Goal: Subscribe to service/newsletter

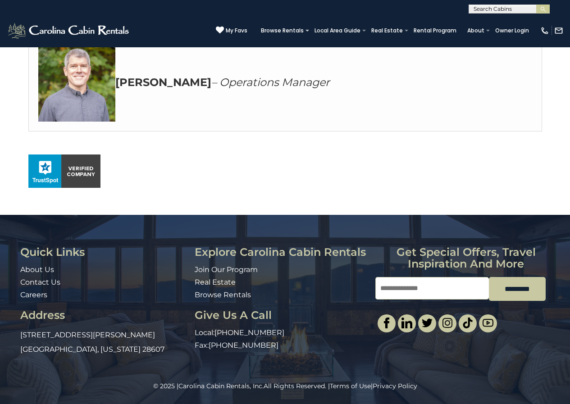
scroll to position [522, 0]
click at [387, 300] on input "Email" at bounding box center [432, 288] width 114 height 23
type input "**********"
click at [489, 277] on input "*********" at bounding box center [517, 289] width 57 height 24
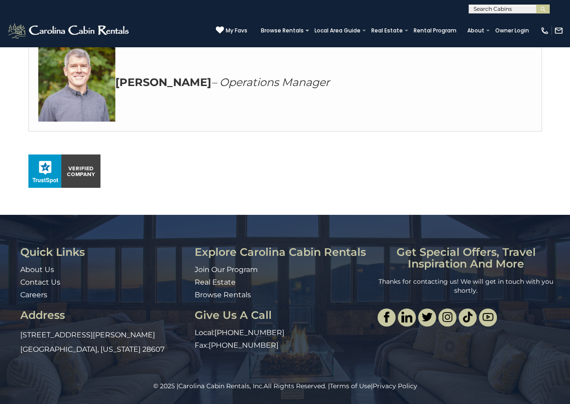
scroll to position [547, 0]
click at [201, 384] on link "Carolina Cabin Rentals, Inc." at bounding box center [220, 386] width 85 height 8
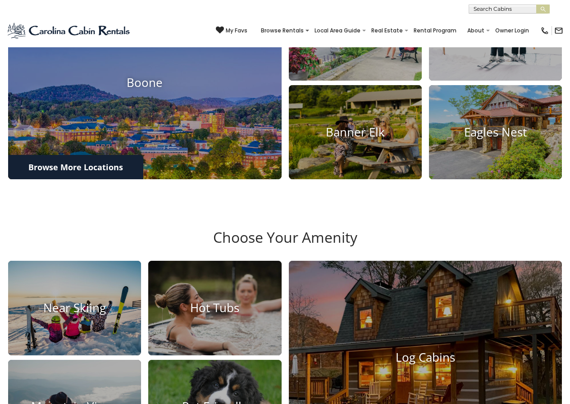
scroll to position [817, 0]
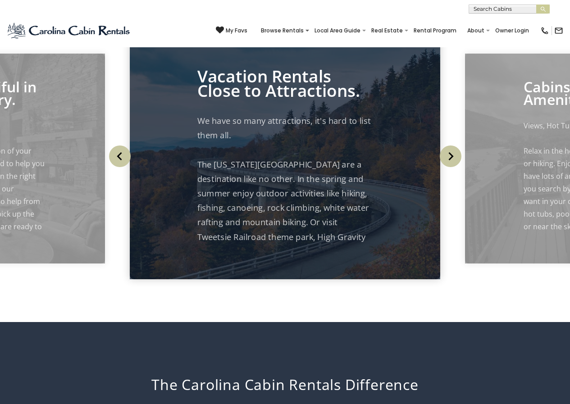
click at [32, 82] on div "Cabins with Amenities Views, Hot Tubs, Game Tables Come see for yourself." at bounding box center [285, 159] width 570 height 282
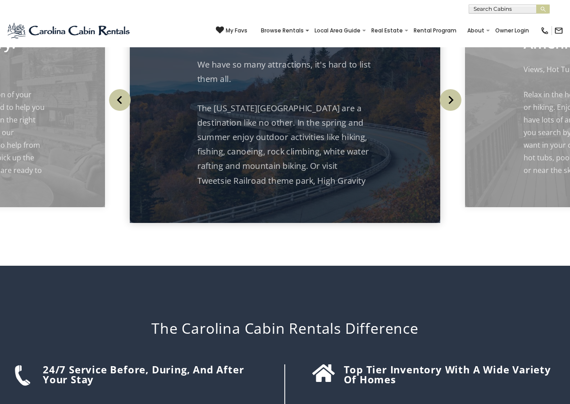
scroll to position [1170, 0]
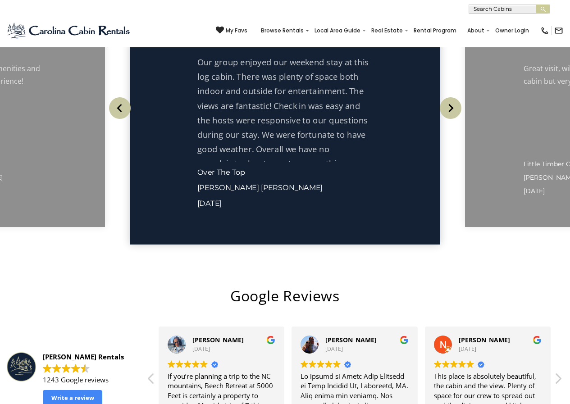
click at [304, 286] on h2 "Google Reviews" at bounding box center [285, 296] width 557 height 21
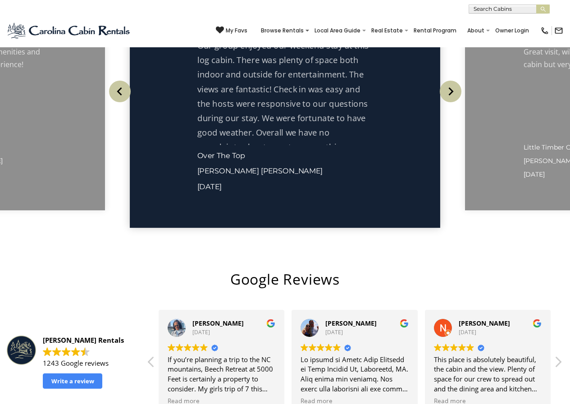
scroll to position [1542, 0]
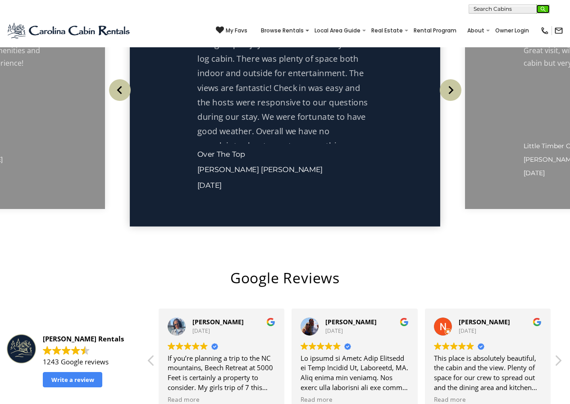
click at [545, 10] on img "submit" at bounding box center [543, 9] width 7 height 7
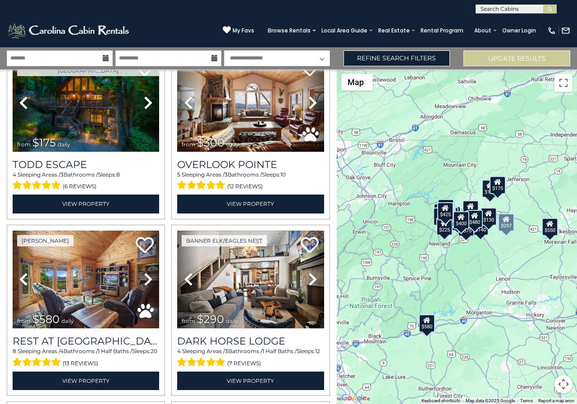
scroll to position [244, 0]
